Goal: Transaction & Acquisition: Purchase product/service

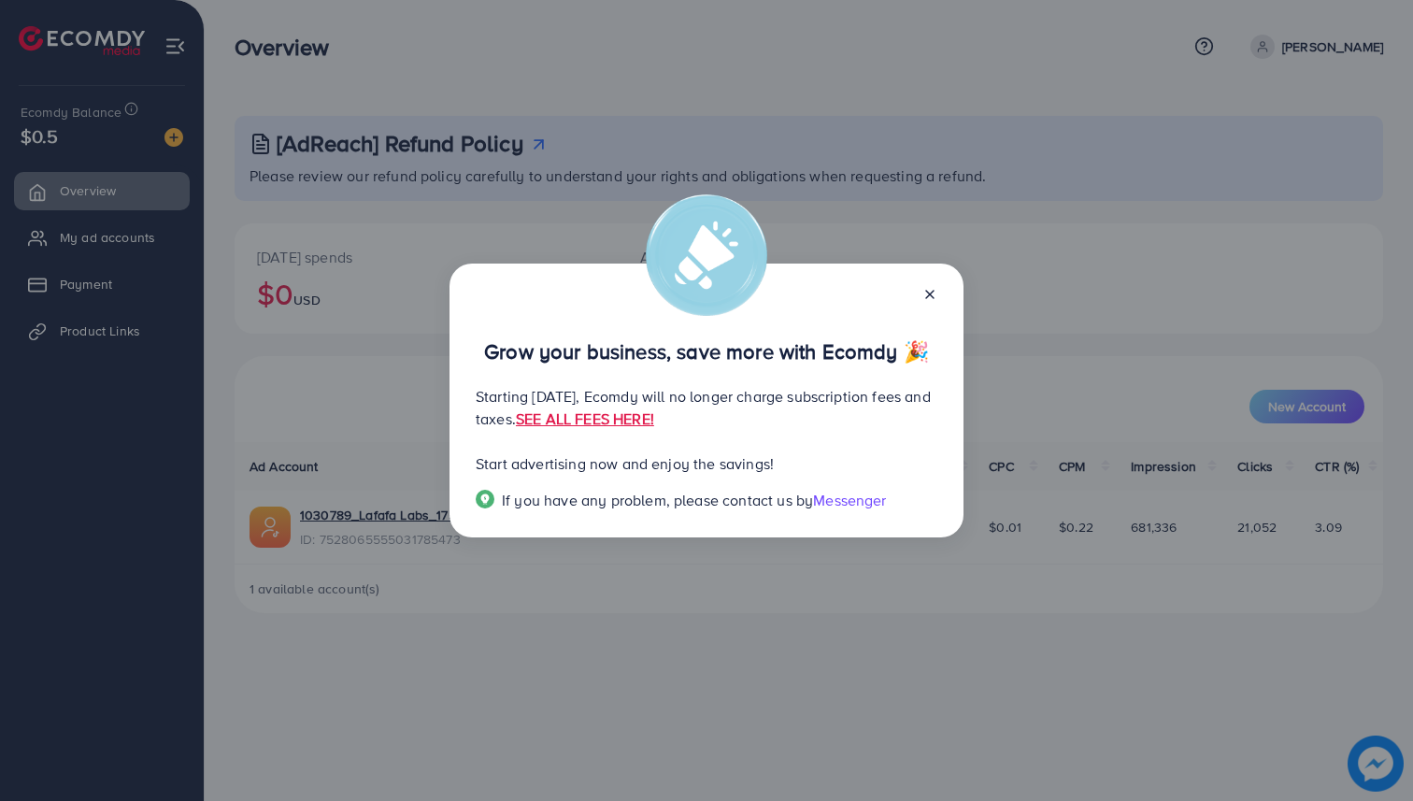
click at [924, 295] on icon at bounding box center [929, 294] width 15 height 15
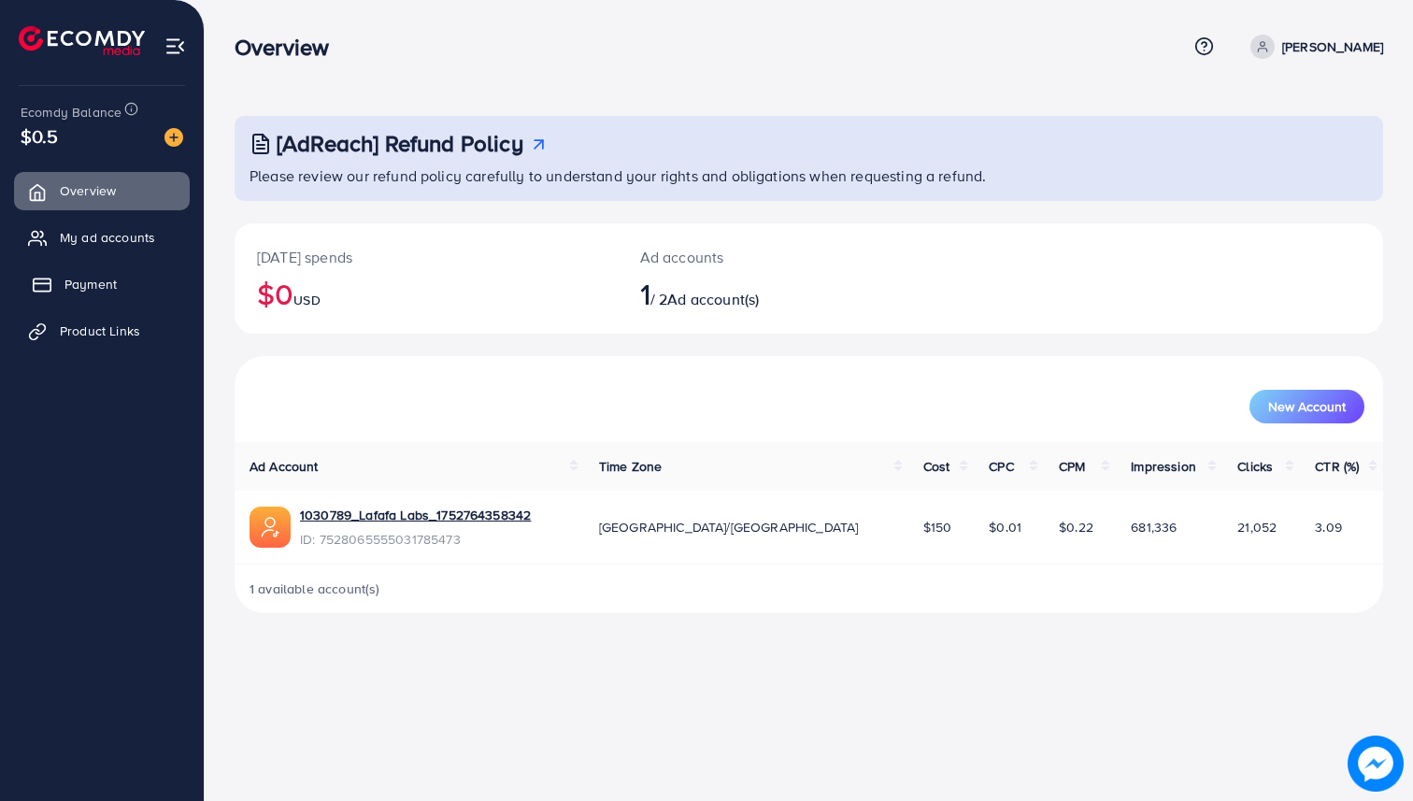
click at [76, 293] on link "Payment" at bounding box center [102, 283] width 176 height 37
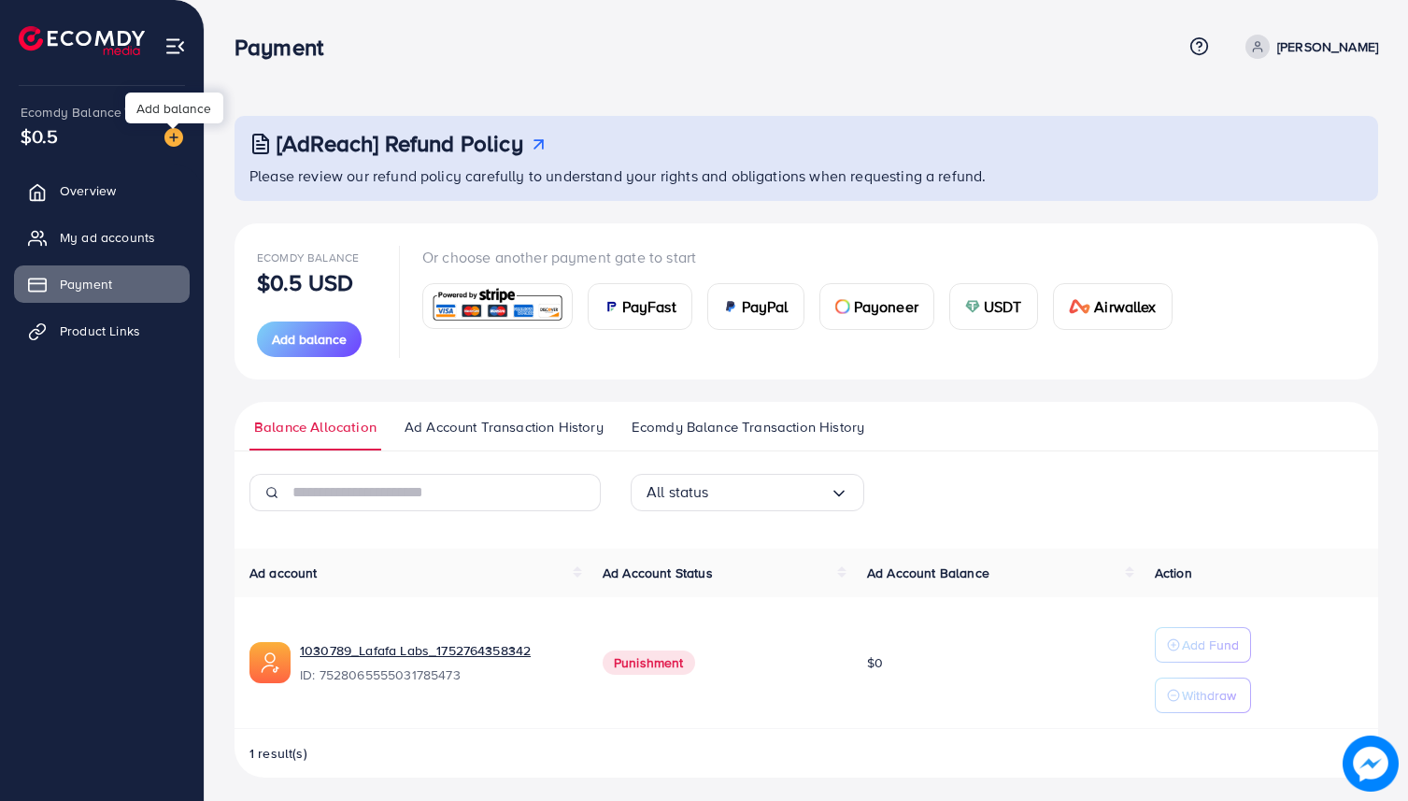
click at [178, 132] on img at bounding box center [173, 137] width 19 height 19
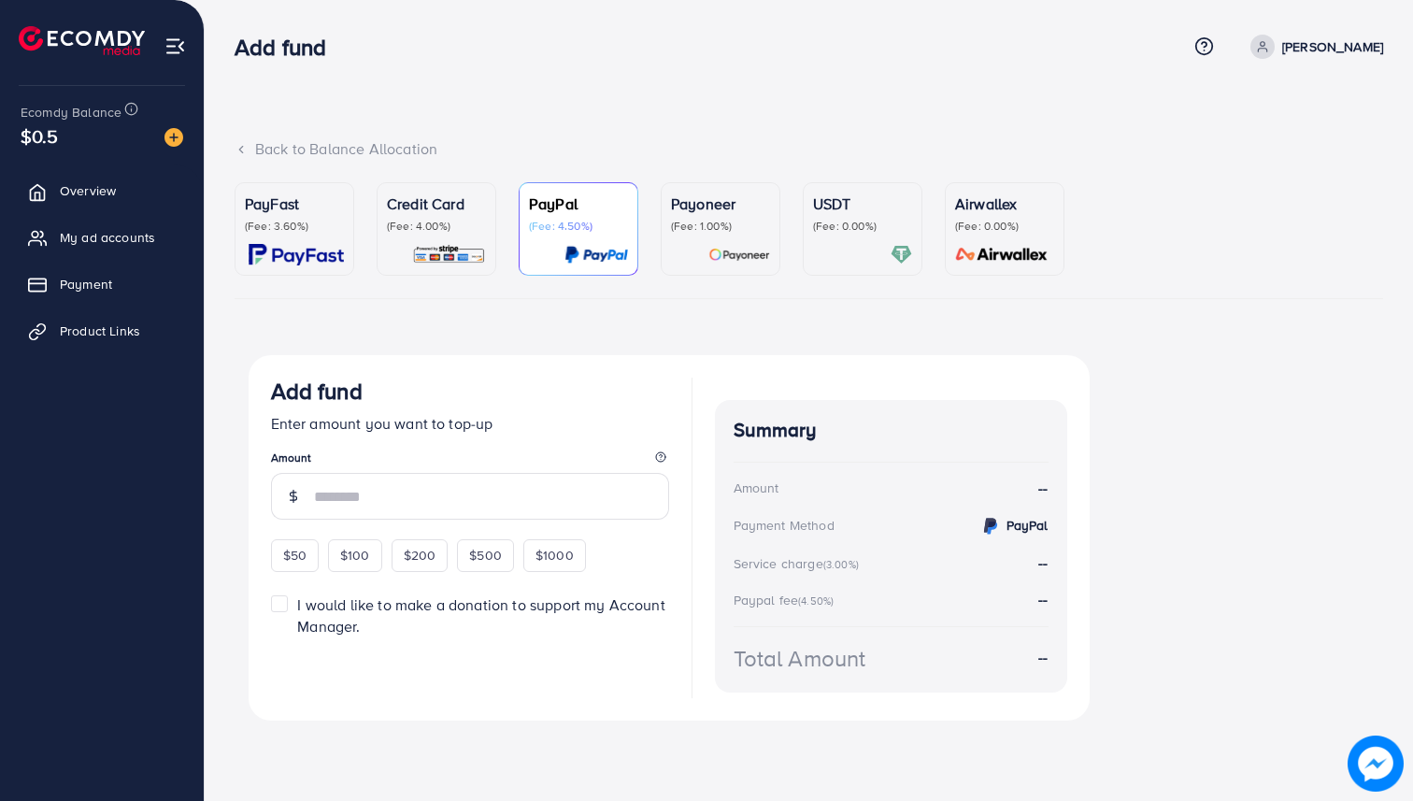
click at [454, 225] on p "(Fee: 4.00%)" at bounding box center [436, 226] width 99 height 15
